Goal: Information Seeking & Learning: Understand process/instructions

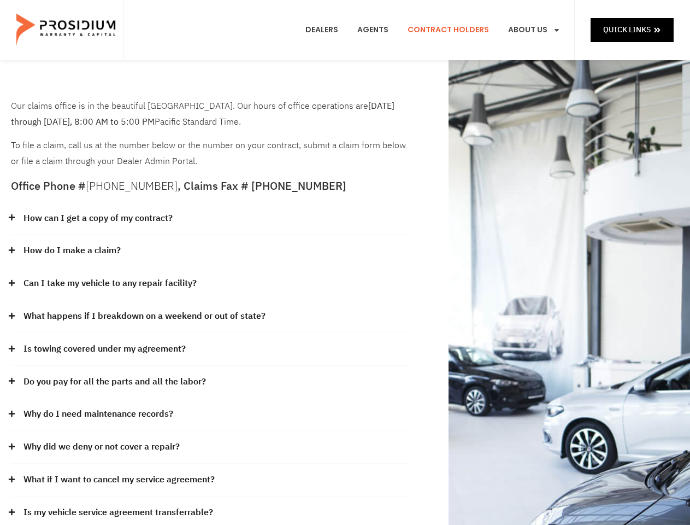
click at [345, 262] on div "How do I make a claim?" at bounding box center [209, 251] width 397 height 33
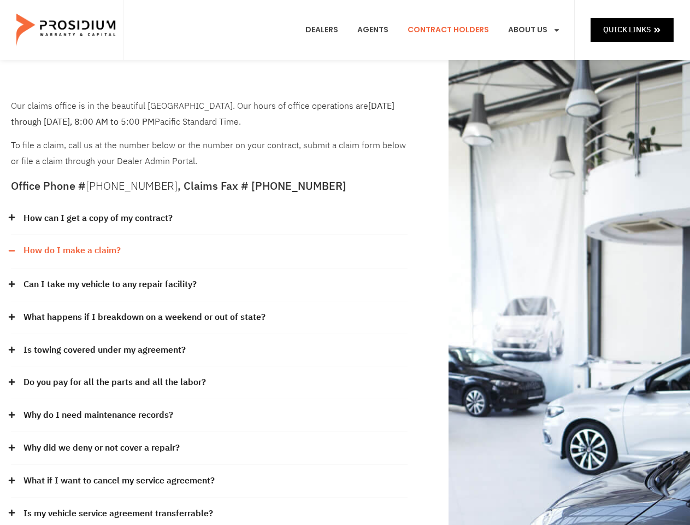
click at [209, 219] on div "How can I get a copy of my contract?" at bounding box center [209, 218] width 397 height 33
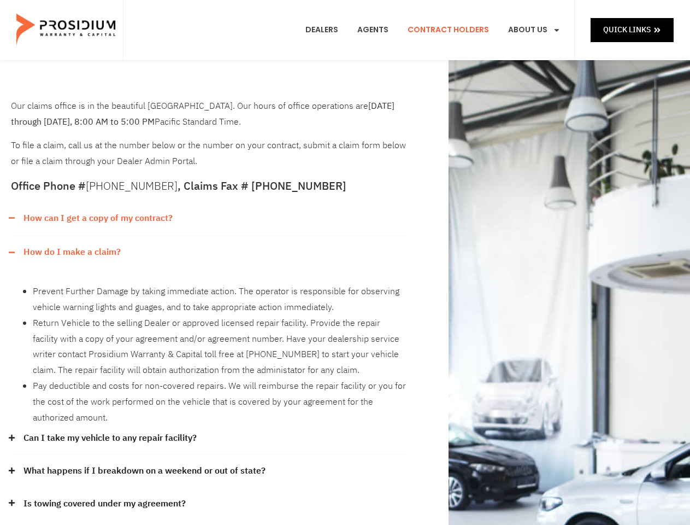
click at [97, 218] on link "How can I get a copy of my contract?" at bounding box center [98, 218] width 149 height 16
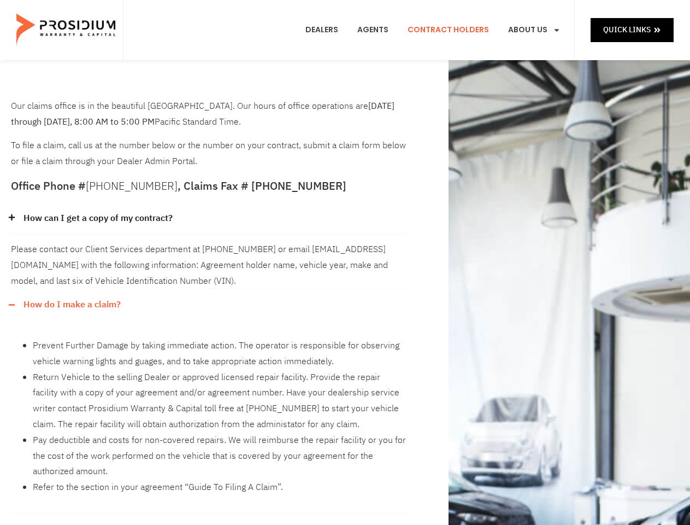
click at [209, 251] on div "Please contact our Client Services department at [PHONE_NUMBER] or email [EMAIL…" at bounding box center [209, 262] width 397 height 54
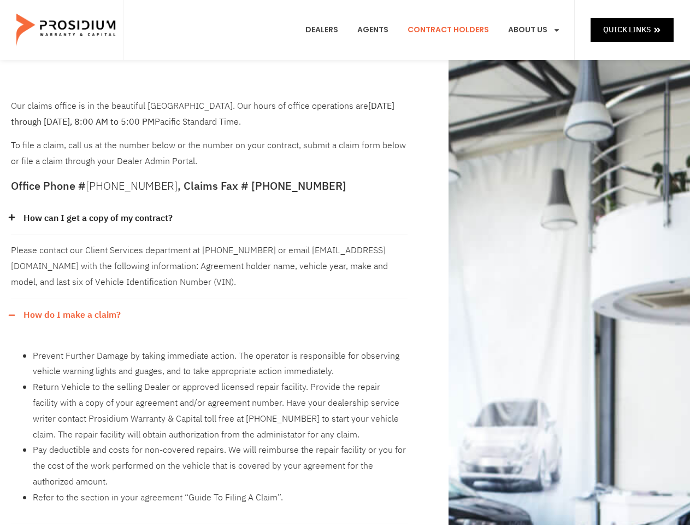
click at [72, 250] on div "Please contact our Client Services department at [PHONE_NUMBER] or email [EMAIL…" at bounding box center [209, 267] width 397 height 64
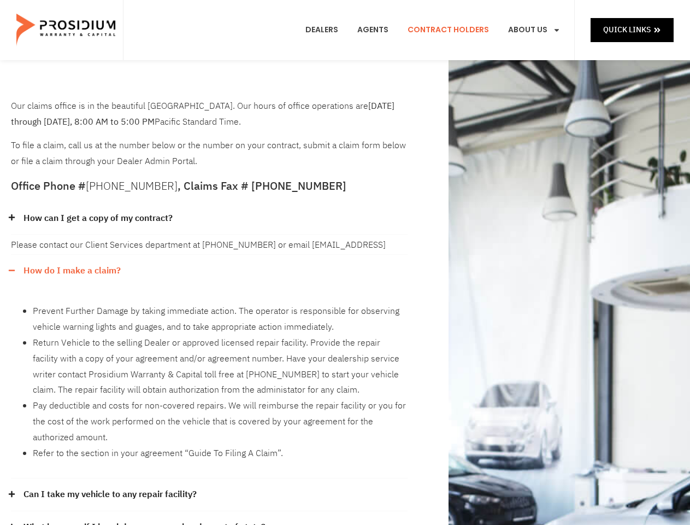
click at [209, 284] on div "How do I make a claim?" at bounding box center [209, 271] width 397 height 32
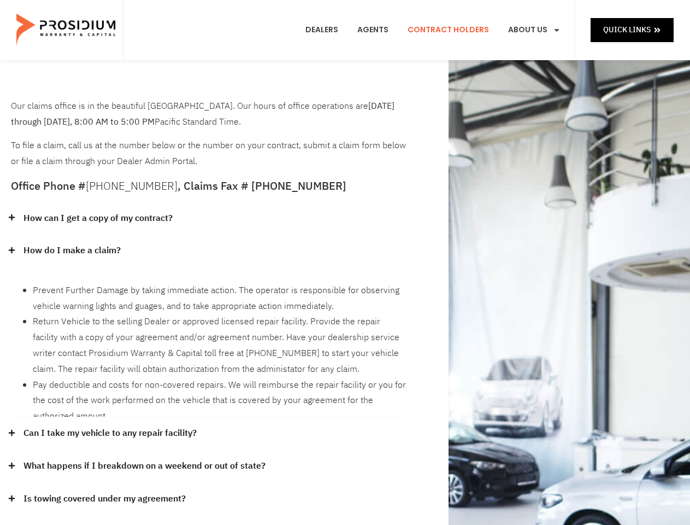
click at [110, 283] on li "Prevent Further Damage by taking immediate action. The operator is responsible …" at bounding box center [220, 299] width 375 height 32
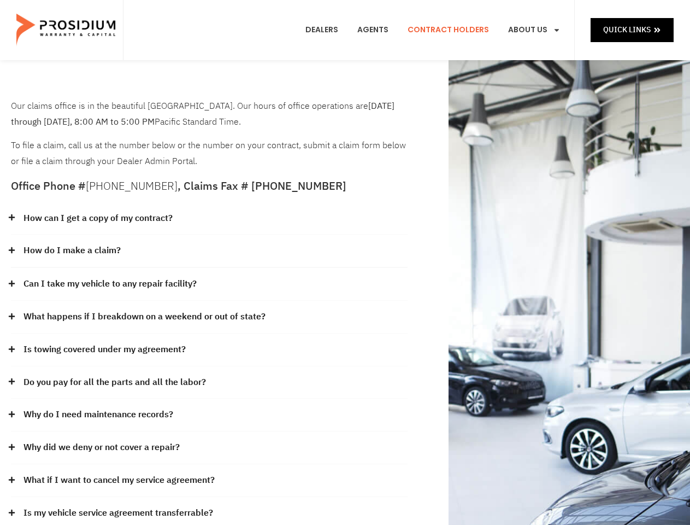
click at [209, 317] on link "What happens if I breakdown on a weekend or out of state?" at bounding box center [145, 317] width 242 height 16
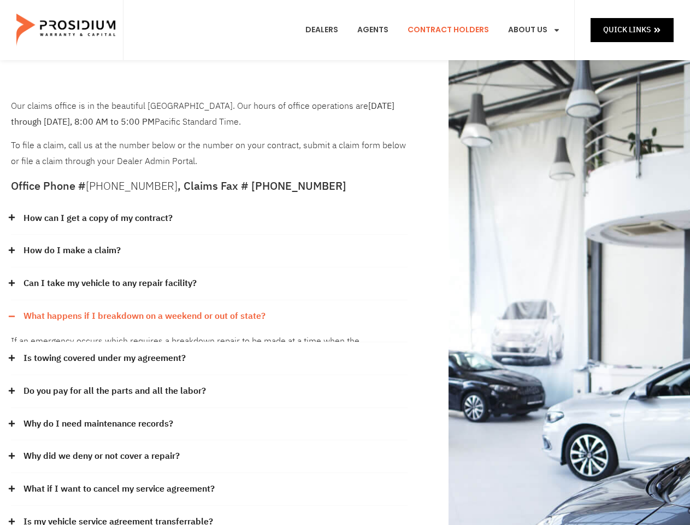
click at [143, 316] on link "What happens if I breakdown on a weekend or out of state?" at bounding box center [145, 316] width 242 height 16
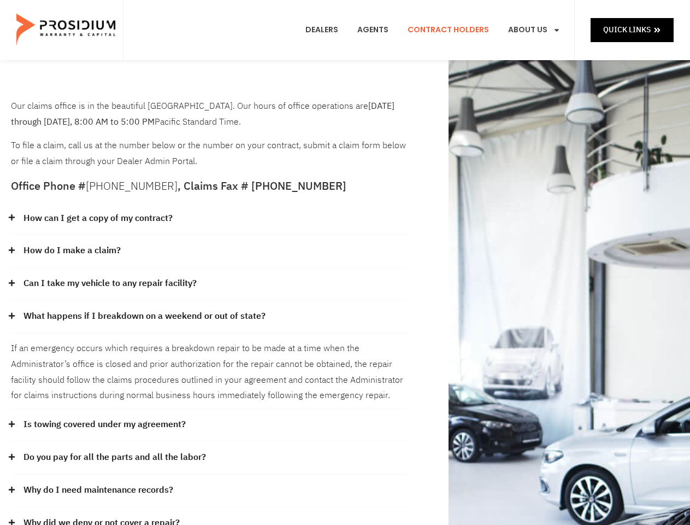
click at [209, 349] on div "If an emergency occurs which requires a breakdown repair to be made at a time w…" at bounding box center [209, 371] width 397 height 76
